Goal: Go to known website: Access a specific website the user already knows

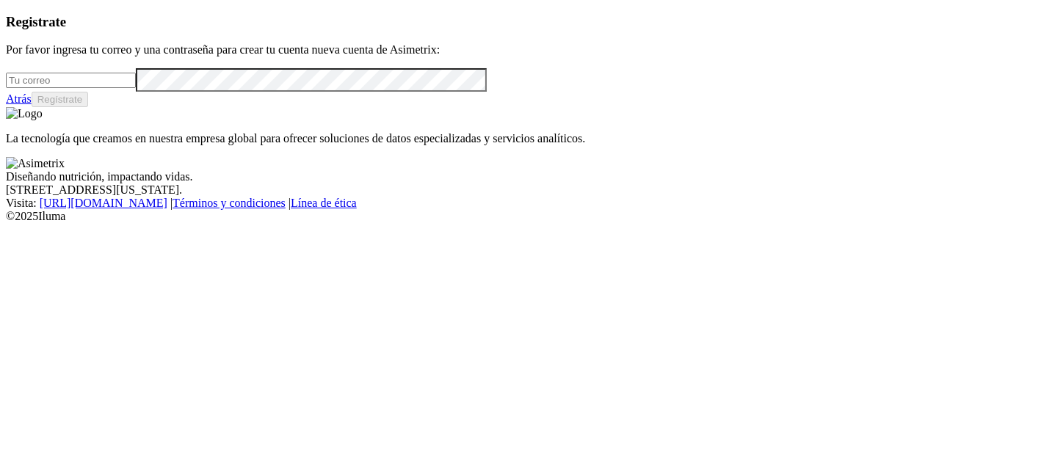
type input "[PERSON_NAME][EMAIL_ADDRESS][PERSON_NAME][DOMAIN_NAME]"
click at [32, 105] on link "Atrás" at bounding box center [19, 99] width 26 height 12
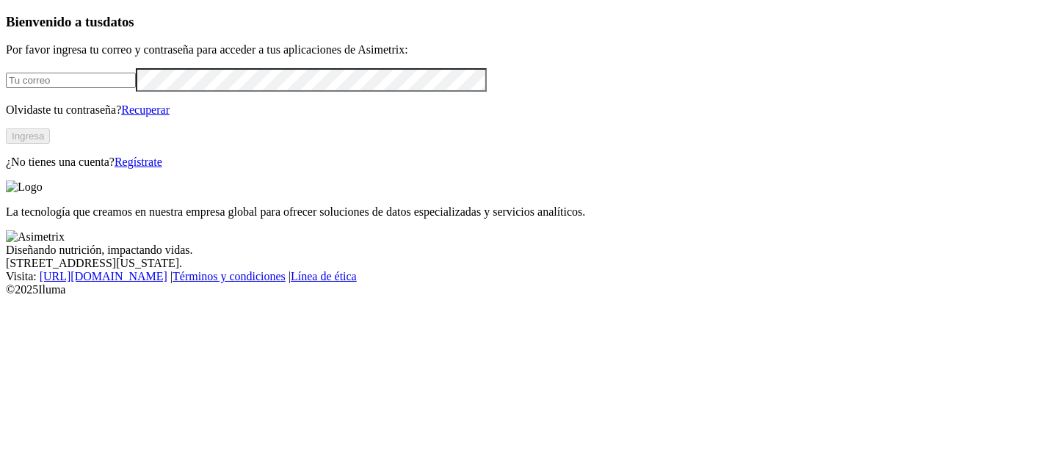
type input "[PERSON_NAME][EMAIL_ADDRESS][PERSON_NAME][DOMAIN_NAME]"
click at [50, 144] on button "Ingresa" at bounding box center [28, 135] width 44 height 15
